Goal: Information Seeking & Learning: Learn about a topic

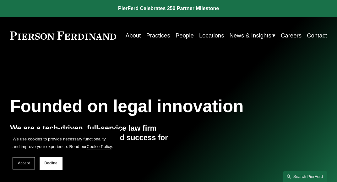
click at [224, 35] on link "Locations" at bounding box center [211, 36] width 25 height 12
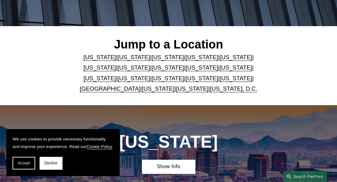
scroll to position [126, 0]
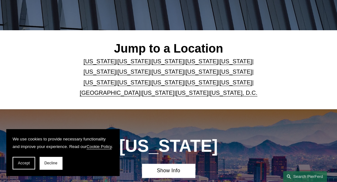
click at [220, 81] on link "Texas" at bounding box center [236, 82] width 33 height 7
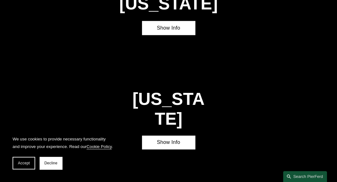
scroll to position [1589, 0]
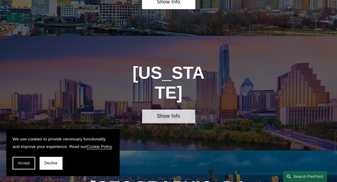
click at [172, 109] on link "Show Info" at bounding box center [168, 116] width 53 height 14
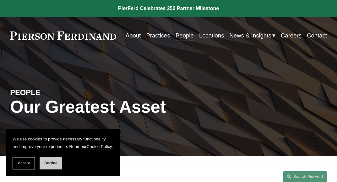
click at [45, 165] on button "Decline" at bounding box center [51, 162] width 23 height 13
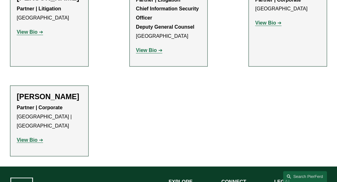
scroll to position [440, 0]
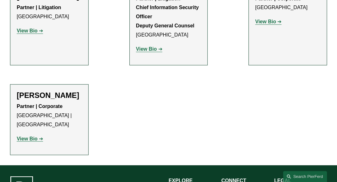
click at [31, 135] on strong "View Bio" at bounding box center [27, 137] width 21 height 5
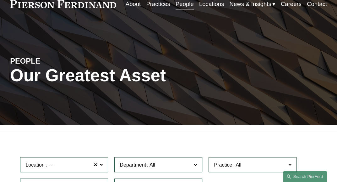
scroll to position [0, 0]
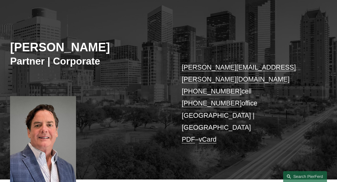
scroll to position [63, 0]
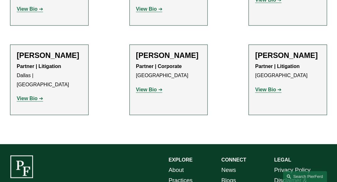
scroll to position [377, 0]
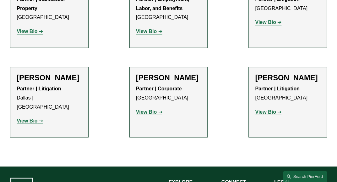
click at [35, 118] on strong "View Bio" at bounding box center [27, 120] width 21 height 5
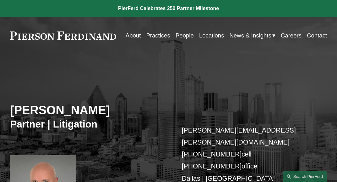
click at [141, 36] on link "About" at bounding box center [133, 36] width 15 height 12
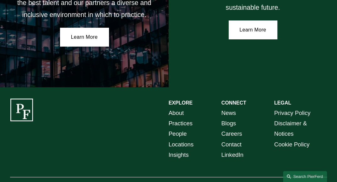
scroll to position [1031, 0]
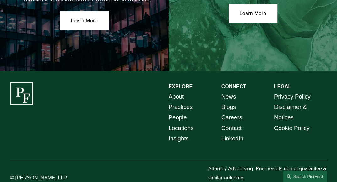
click at [171, 112] on link "People" at bounding box center [178, 117] width 18 height 10
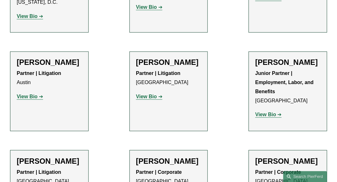
scroll to position [1382, 0]
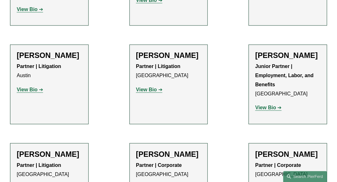
click at [35, 87] on strong "View Bio" at bounding box center [27, 89] width 21 height 5
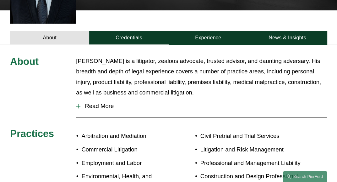
scroll to position [220, 0]
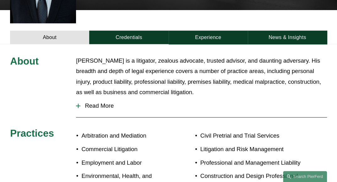
click at [111, 102] on span "Read More" at bounding box center [203, 105] width 247 height 7
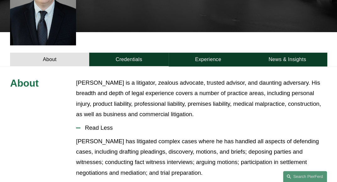
scroll to position [188, 0]
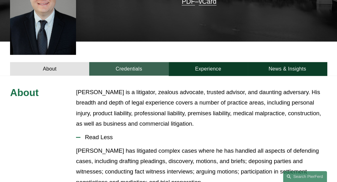
click at [130, 62] on link "Credentials" at bounding box center [128, 69] width 79 height 14
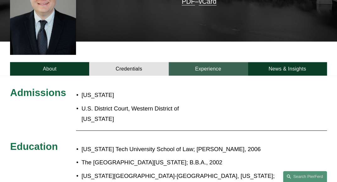
click at [204, 62] on link "Experience" at bounding box center [208, 69] width 79 height 14
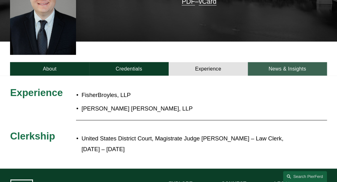
click at [285, 62] on link "News & Insights" at bounding box center [287, 69] width 79 height 14
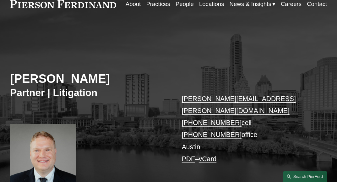
scroll to position [0, 0]
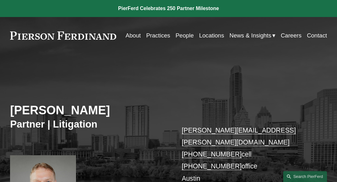
click at [301, 35] on link "Careers" at bounding box center [291, 36] width 21 height 12
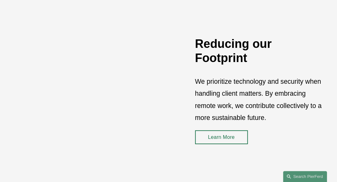
scroll to position [722, 0]
